Goal: Information Seeking & Learning: Learn about a topic

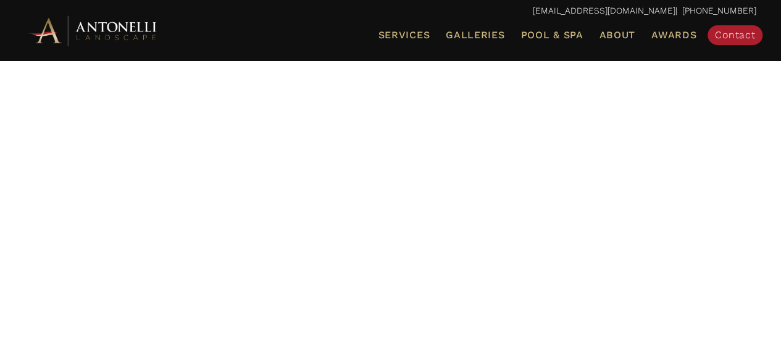
scroll to position [82, 0]
click at [470, 36] on span "Galleries" at bounding box center [475, 35] width 59 height 12
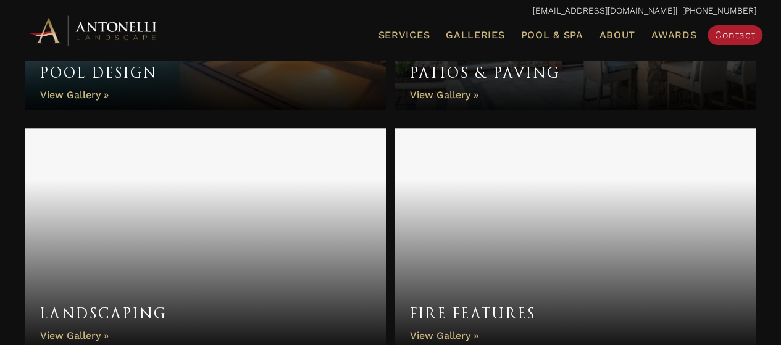
scroll to position [411, 0]
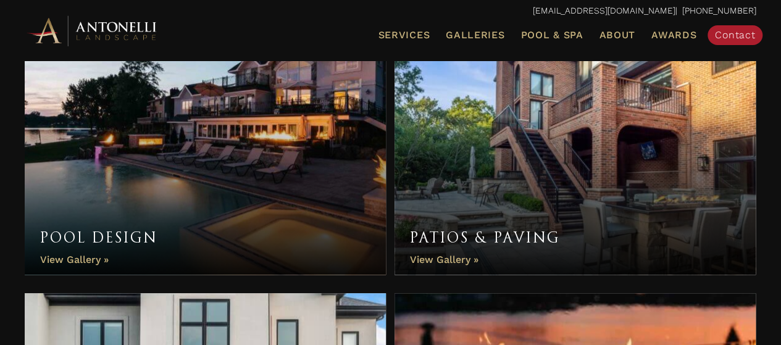
click at [210, 134] on link "Pool Design" at bounding box center [205, 163] width 361 height 222
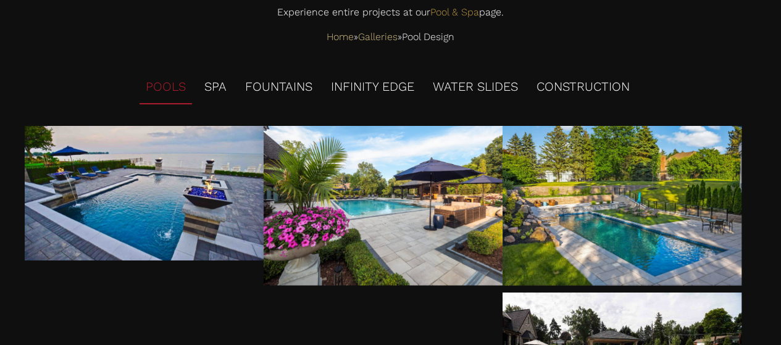
scroll to position [164, 0]
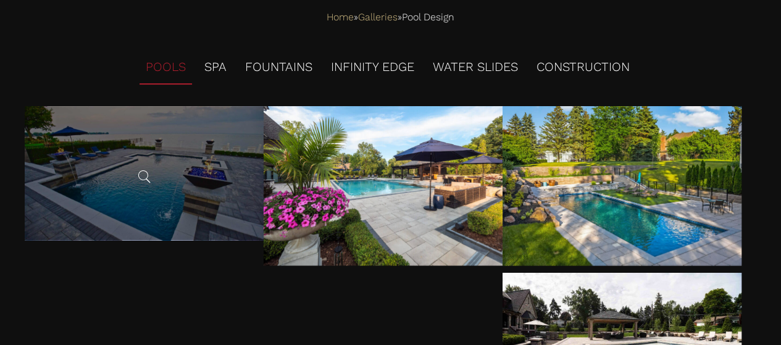
click at [169, 162] on div at bounding box center [144, 173] width 239 height 135
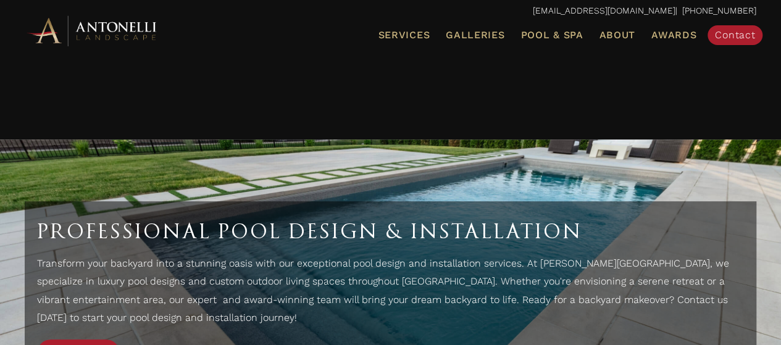
scroll to position [5280, 0]
